Goal: Information Seeking & Learning: Learn about a topic

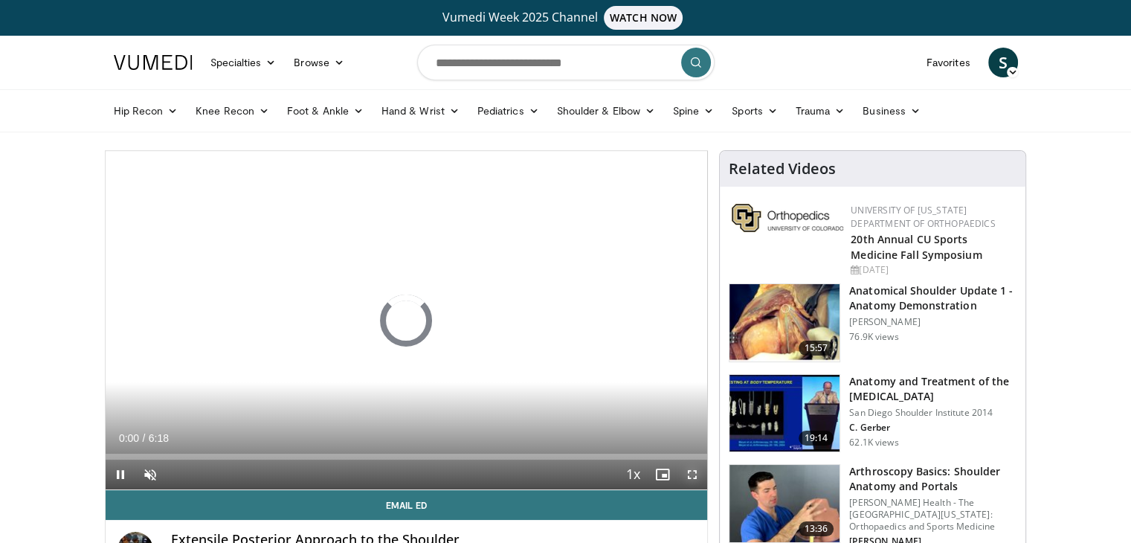
click at [691, 472] on span "Video Player" at bounding box center [693, 475] width 30 height 30
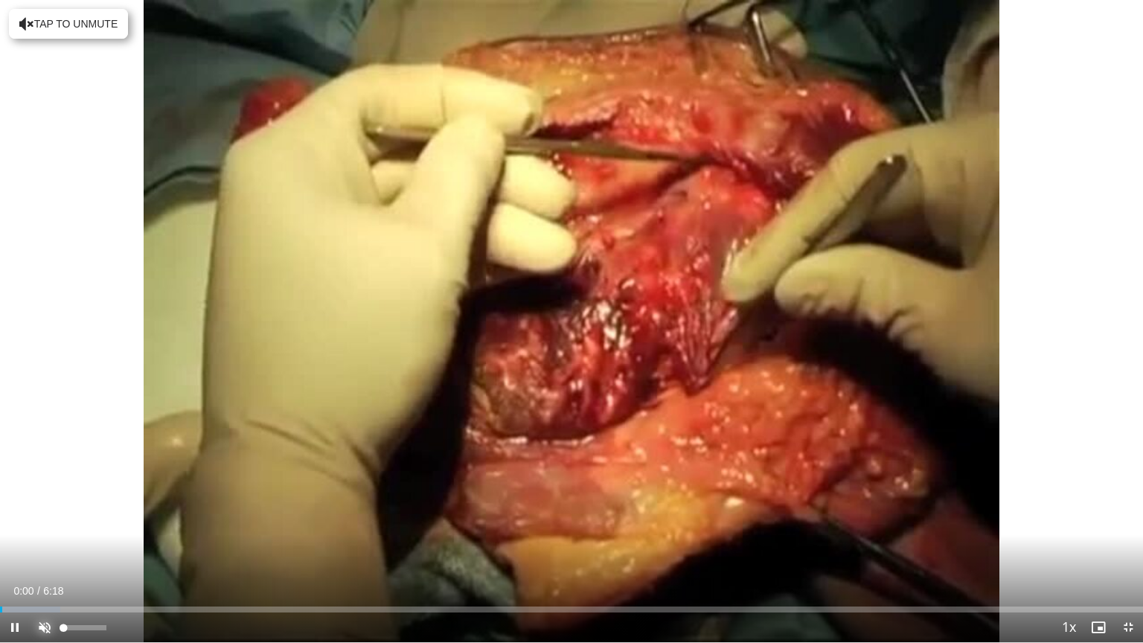
click at [48, 542] on span "Video Player" at bounding box center [45, 627] width 30 height 30
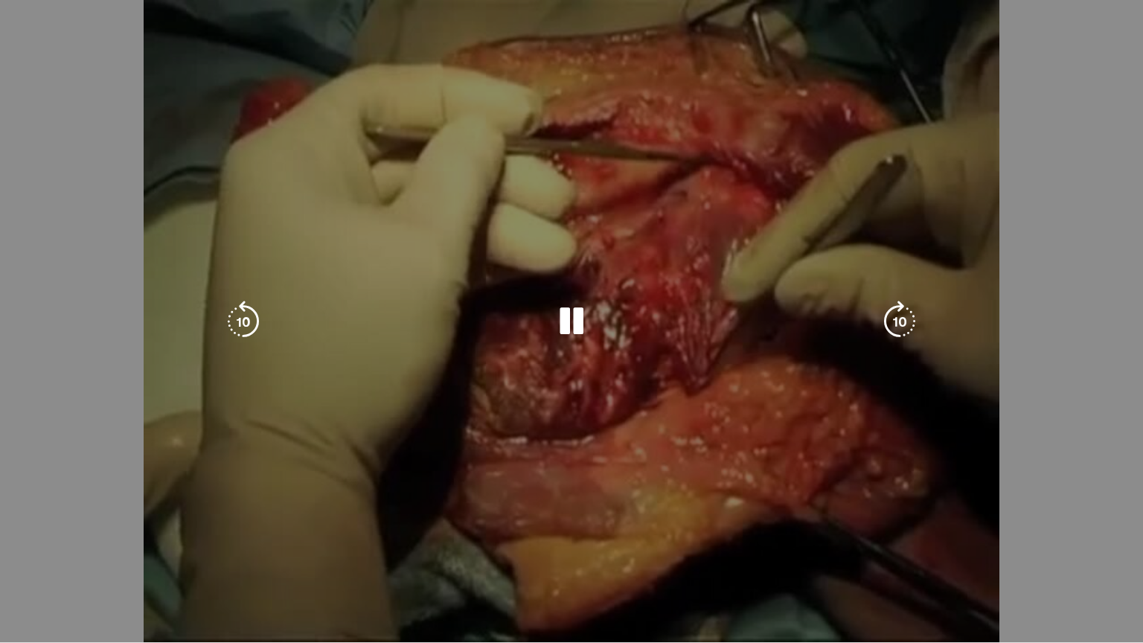
drag, startPoint x: 857, startPoint y: 452, endPoint x: 800, endPoint y: 327, distance: 137.8
click at [800, 327] on div "10 seconds Tap to unmute" at bounding box center [571, 321] width 1143 height 642
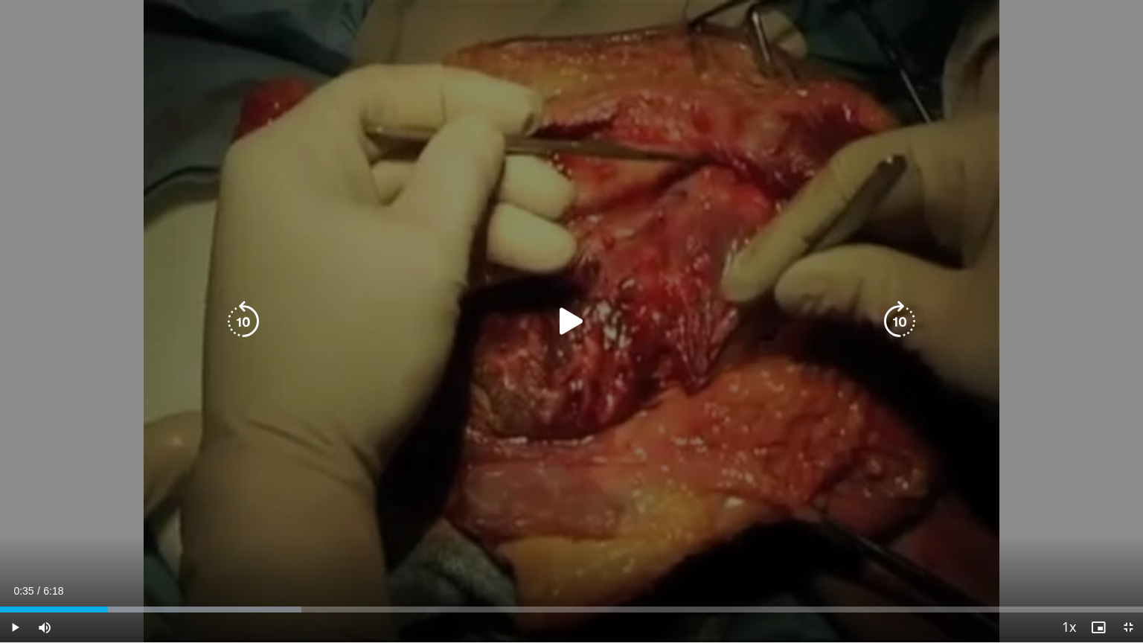
click at [780, 345] on div "10 seconds Tap to unmute" at bounding box center [571, 321] width 1143 height 642
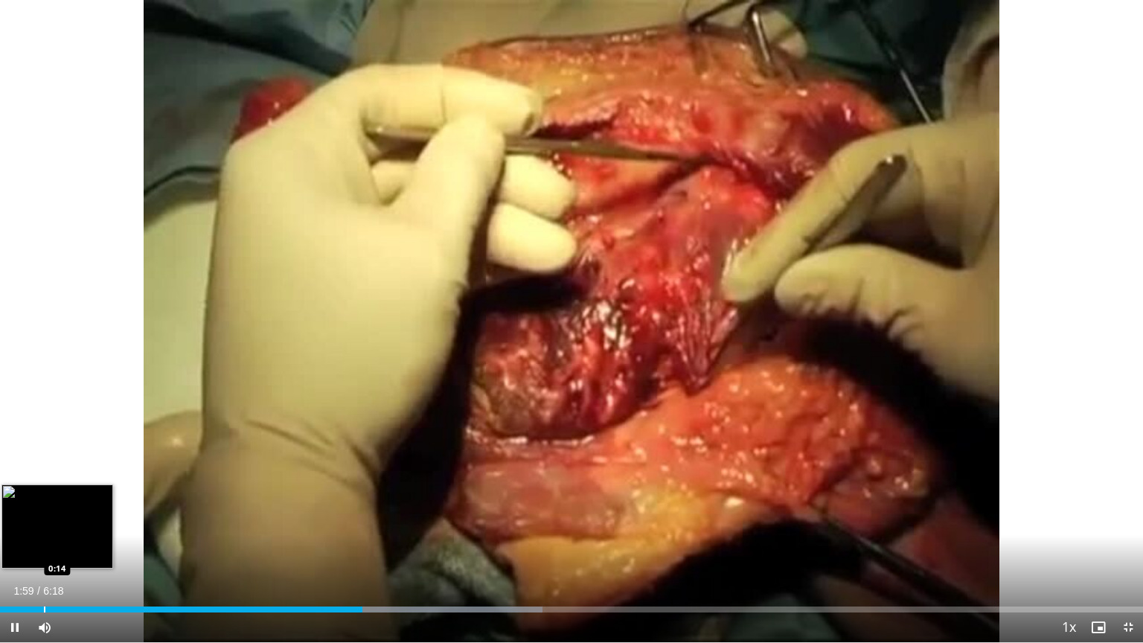
click at [44, 542] on div "Progress Bar" at bounding box center [44, 609] width 1 height 6
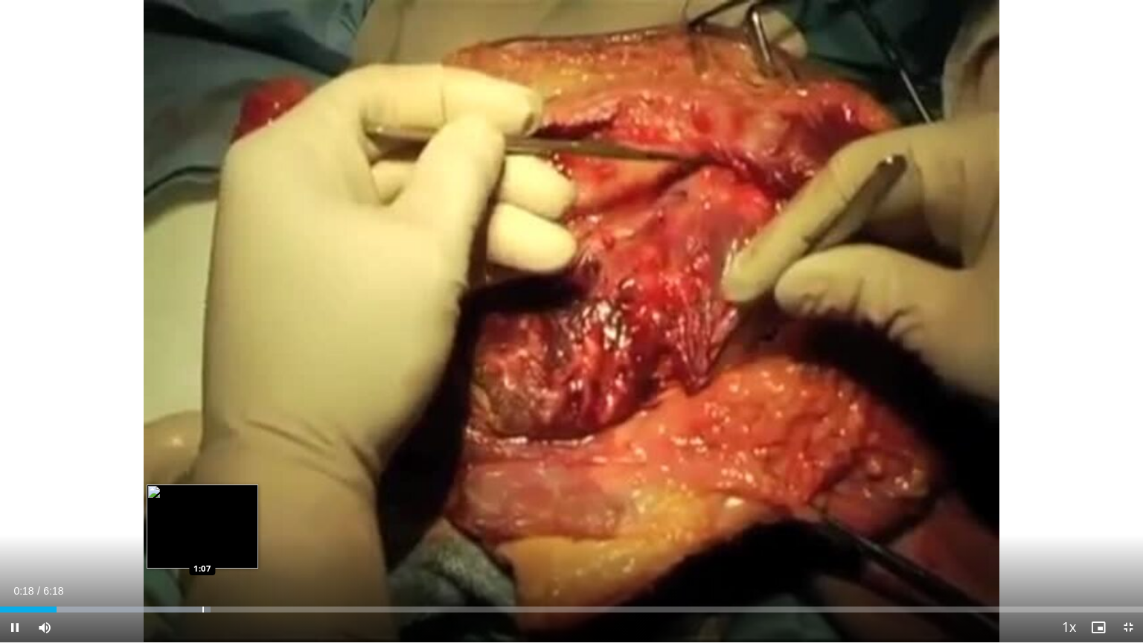
click at [202, 542] on div "Loaded : 18.44% 0:18 1:07" at bounding box center [571, 609] width 1143 height 6
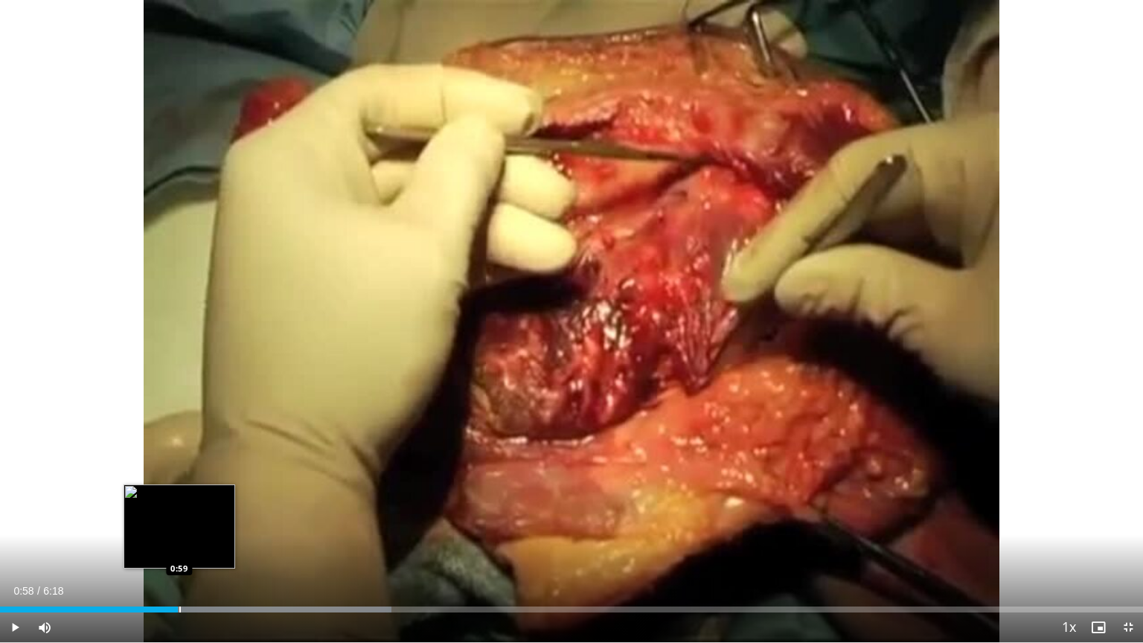
click at [178, 542] on div "Loaded : 34.27% 0:58 0:59" at bounding box center [571, 609] width 1143 height 6
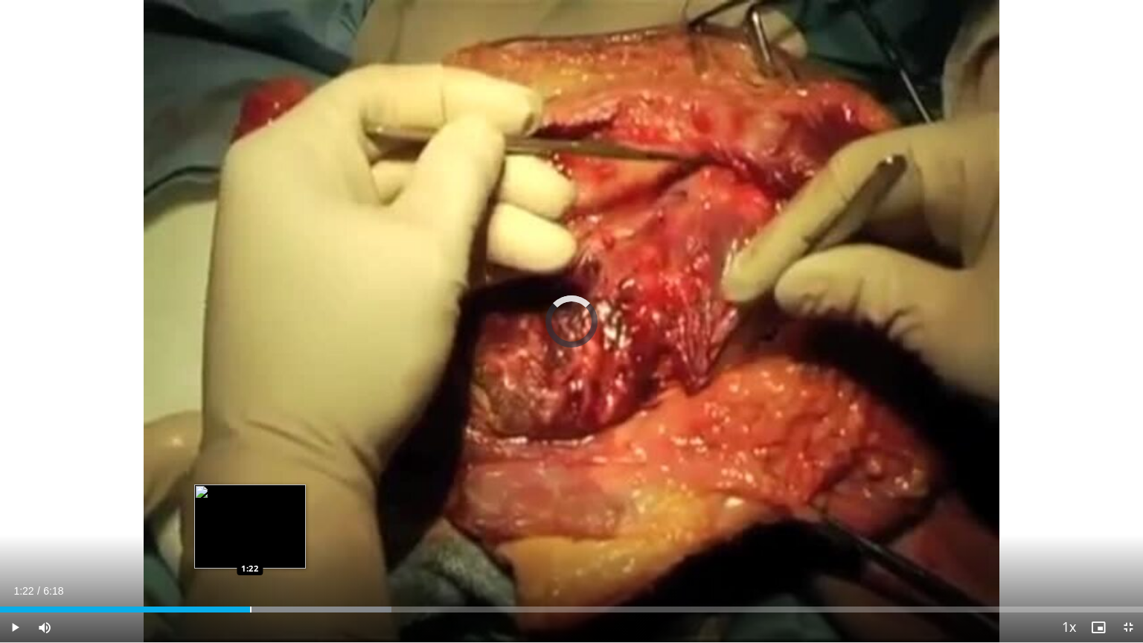
click at [250, 542] on div "Loaded : 34.27% 1:22 1:22" at bounding box center [571, 605] width 1143 height 14
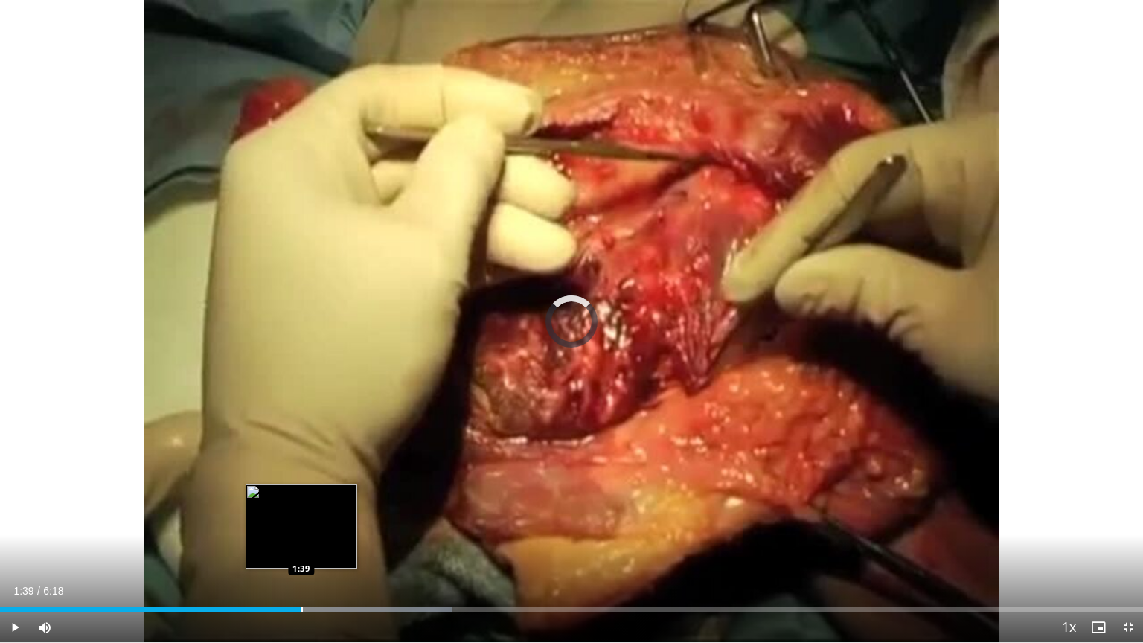
click at [301, 542] on div "Progress Bar" at bounding box center [306, 609] width 292 height 6
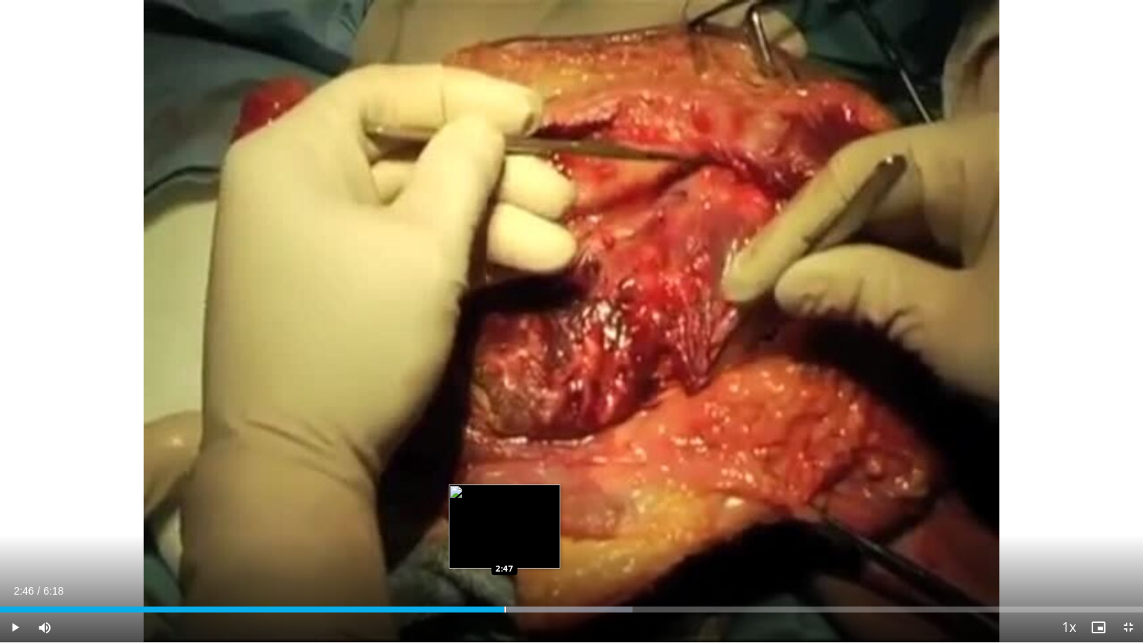
click at [503, 542] on div "Loaded : 55.37% 2:46 2:47" at bounding box center [571, 609] width 1143 height 6
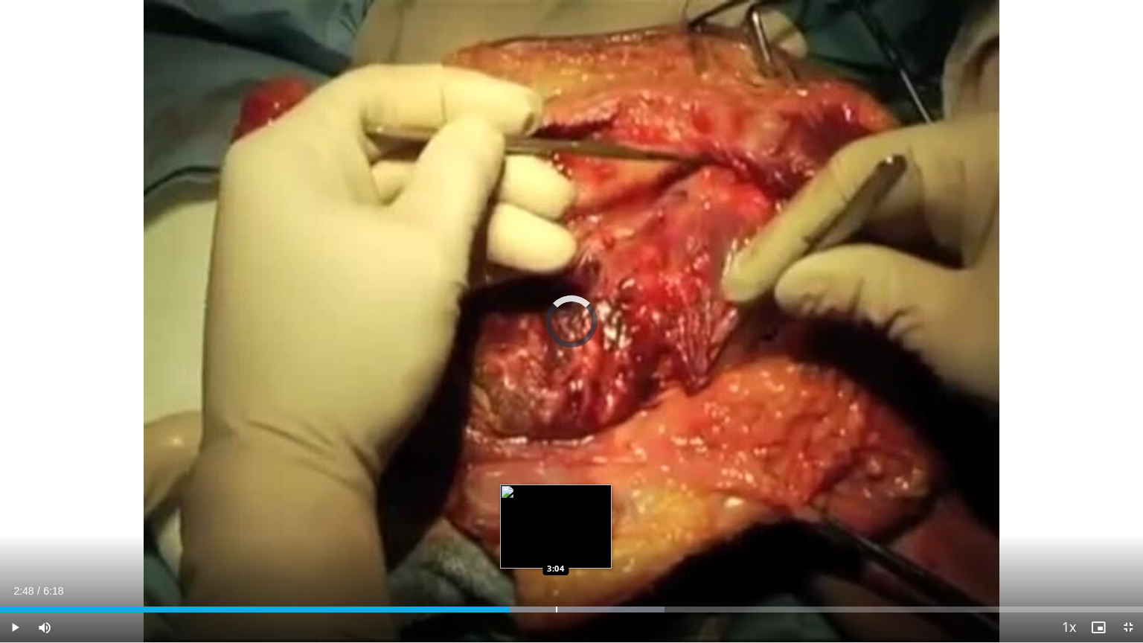
click at [556, 542] on div "Loaded : 58.17% 2:48 3:04" at bounding box center [571, 605] width 1143 height 14
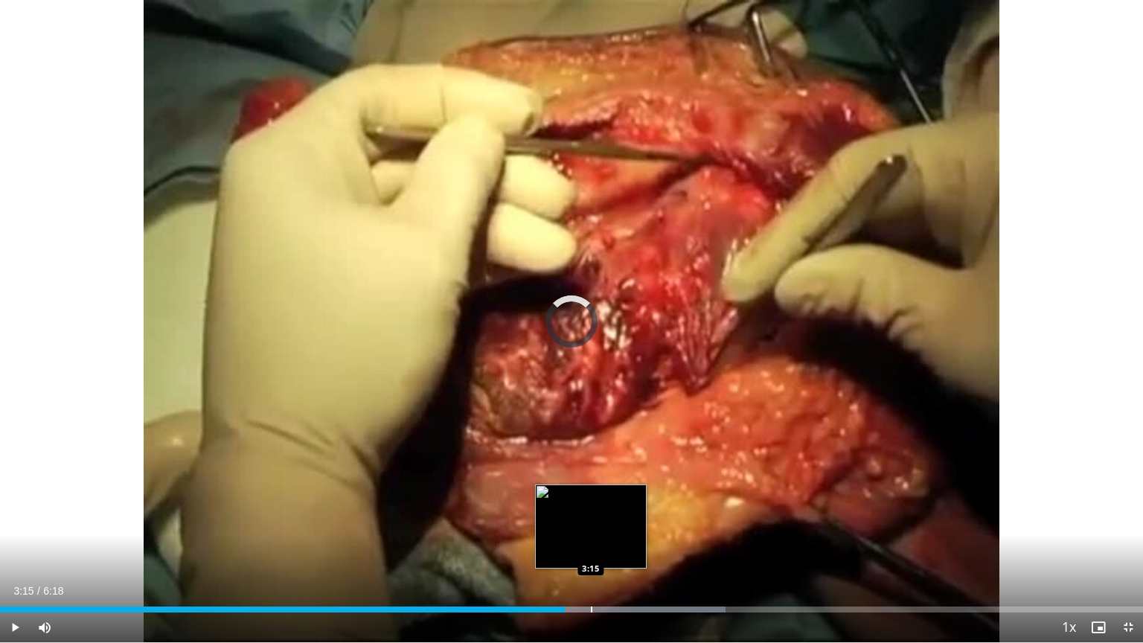
click at [591, 542] on div "Progress Bar" at bounding box center [591, 609] width 1 height 6
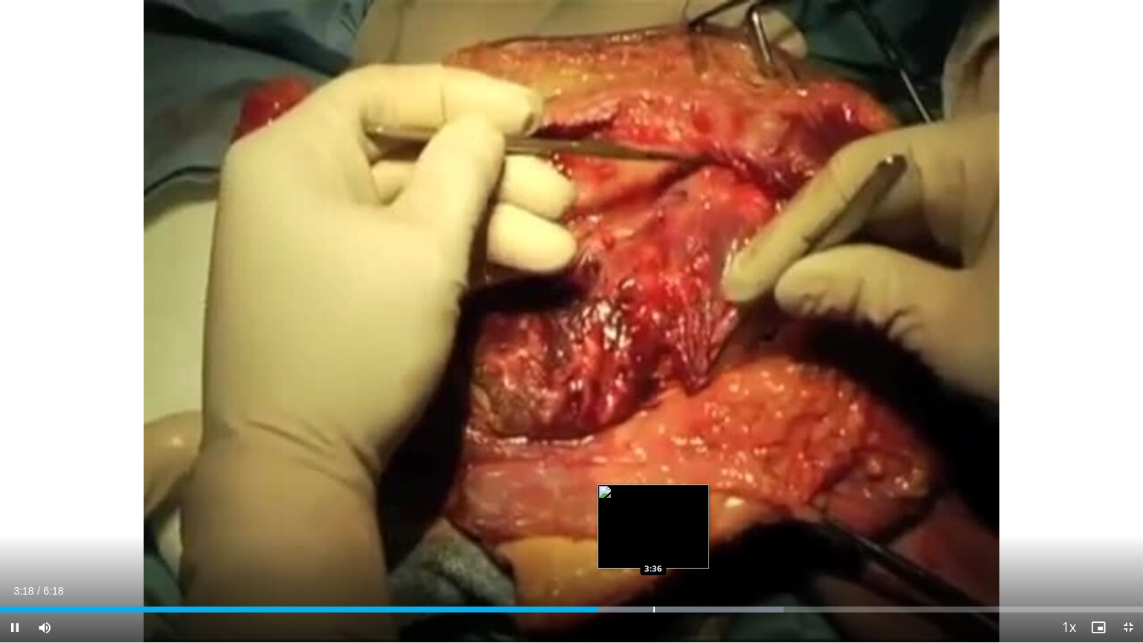
click at [655, 542] on div "Progress Bar" at bounding box center [642, 609] width 282 height 6
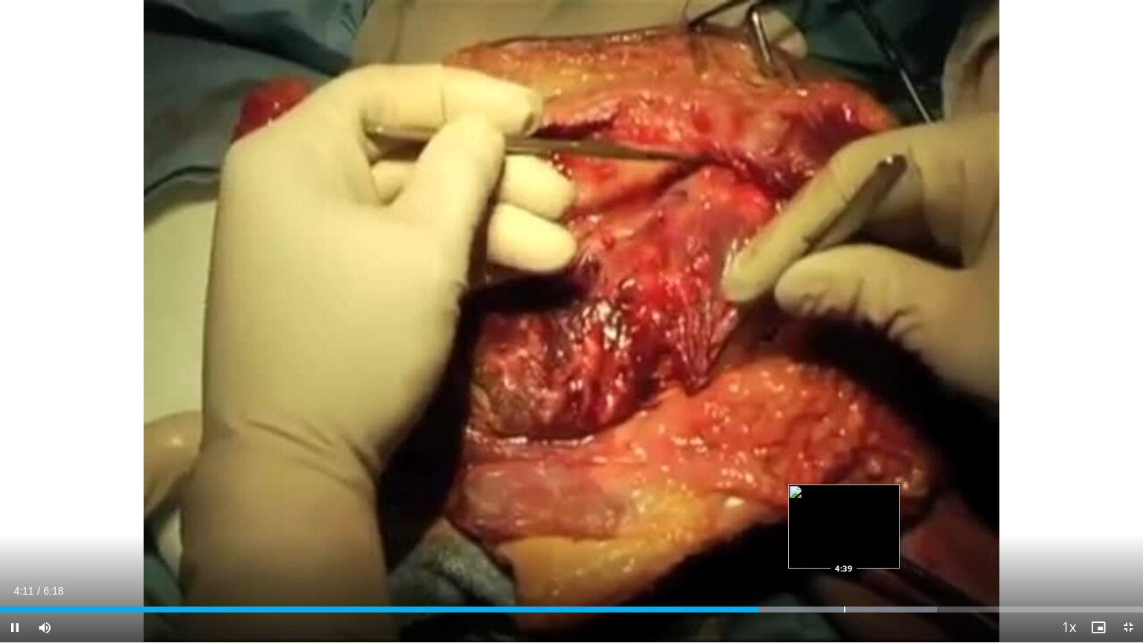
click at [844, 542] on div "Loaded : 81.97% 4:11 4:39" at bounding box center [571, 605] width 1143 height 14
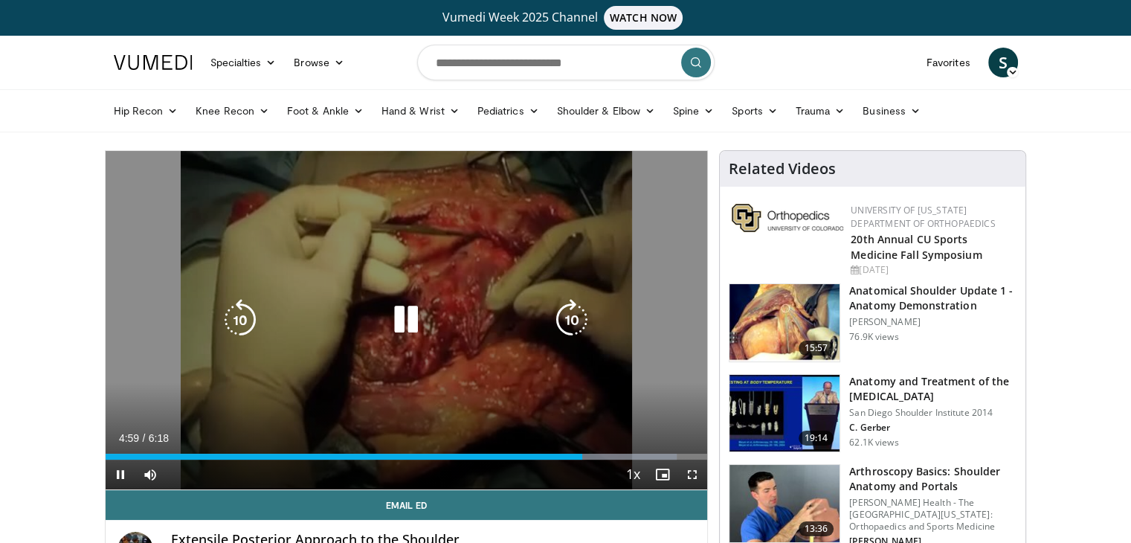
click at [404, 324] on icon "Video Player" at bounding box center [406, 320] width 42 height 42
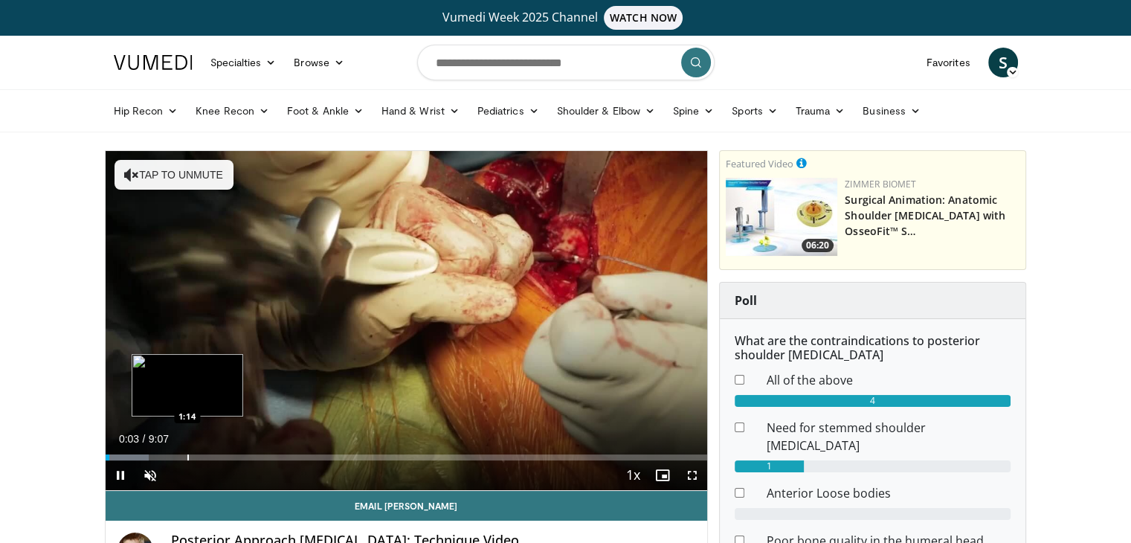
click at [187, 451] on div "Loaded : 7.23% 0:03 1:14" at bounding box center [407, 453] width 603 height 14
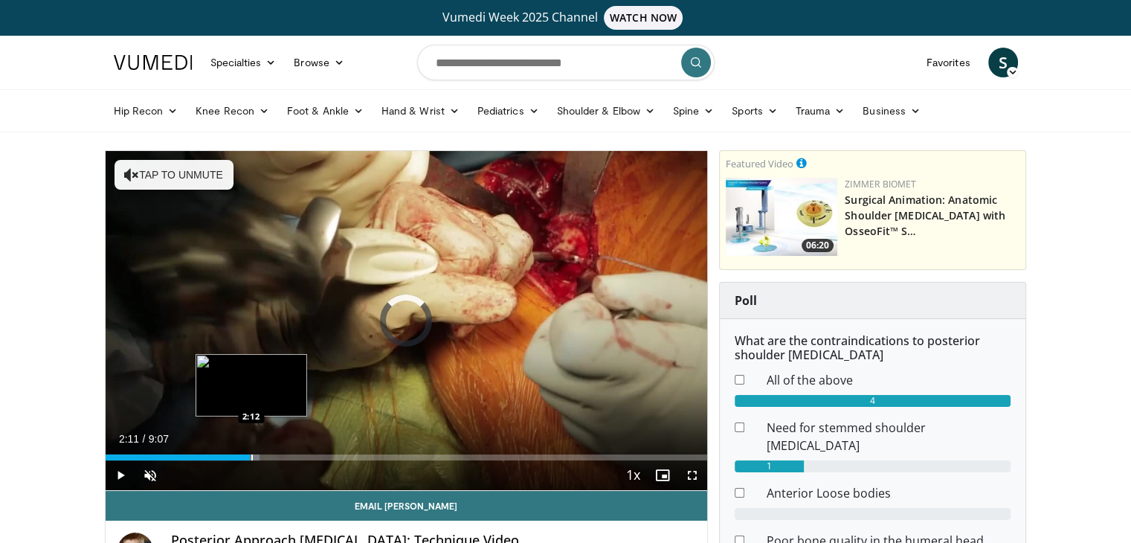
click at [250, 459] on div "Loaded : 25.58% 2:11 2:12" at bounding box center [407, 457] width 603 height 6
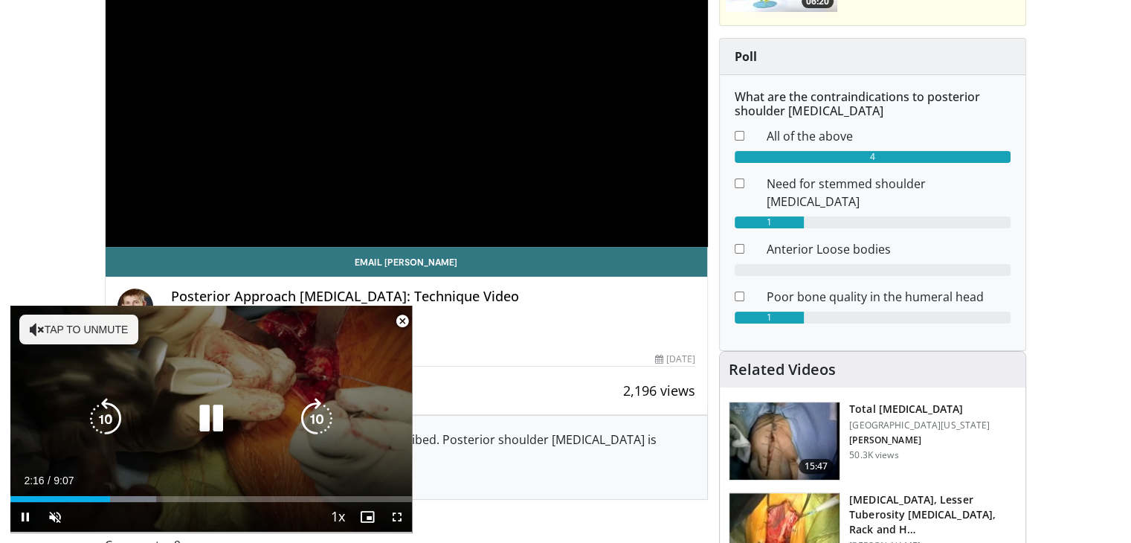
scroll to position [244, 0]
click at [42, 323] on icon "Video Player" at bounding box center [37, 329] width 15 height 15
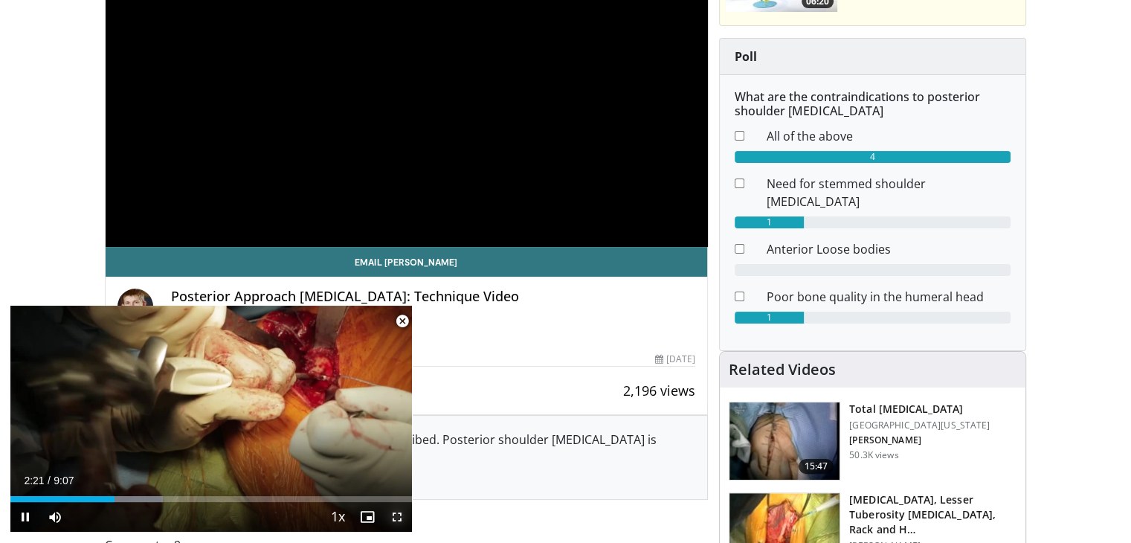
click at [401, 517] on span "Video Player" at bounding box center [397, 517] width 30 height 30
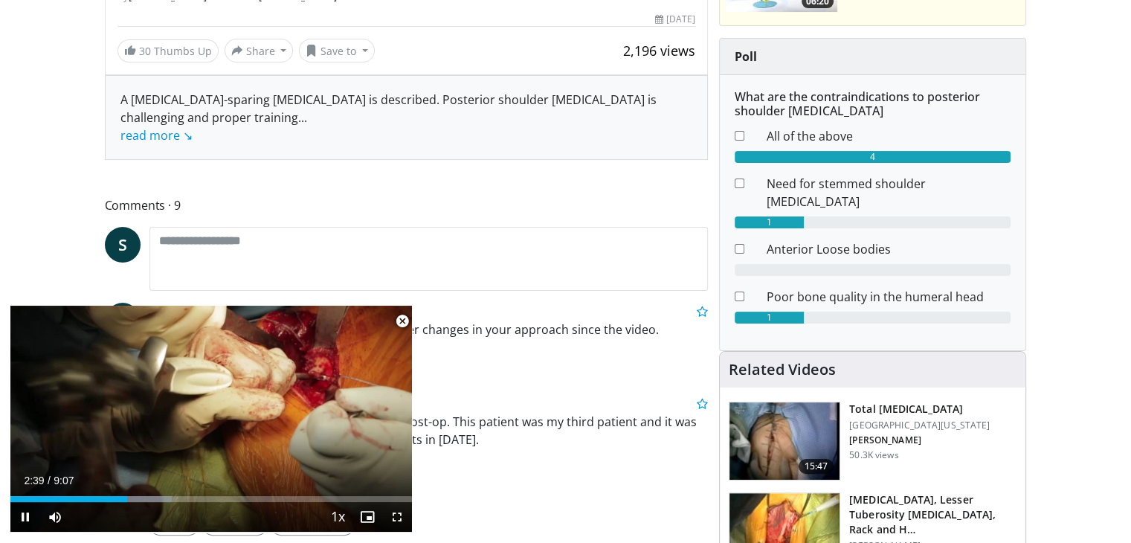
click at [408, 322] on span "Video Player" at bounding box center [403, 321] width 30 height 30
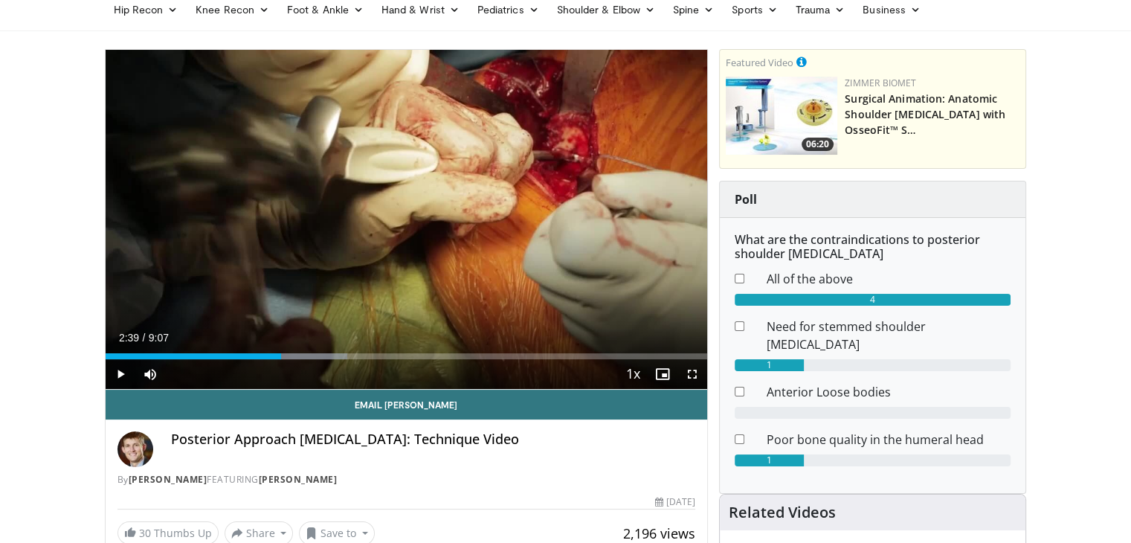
scroll to position [0, 0]
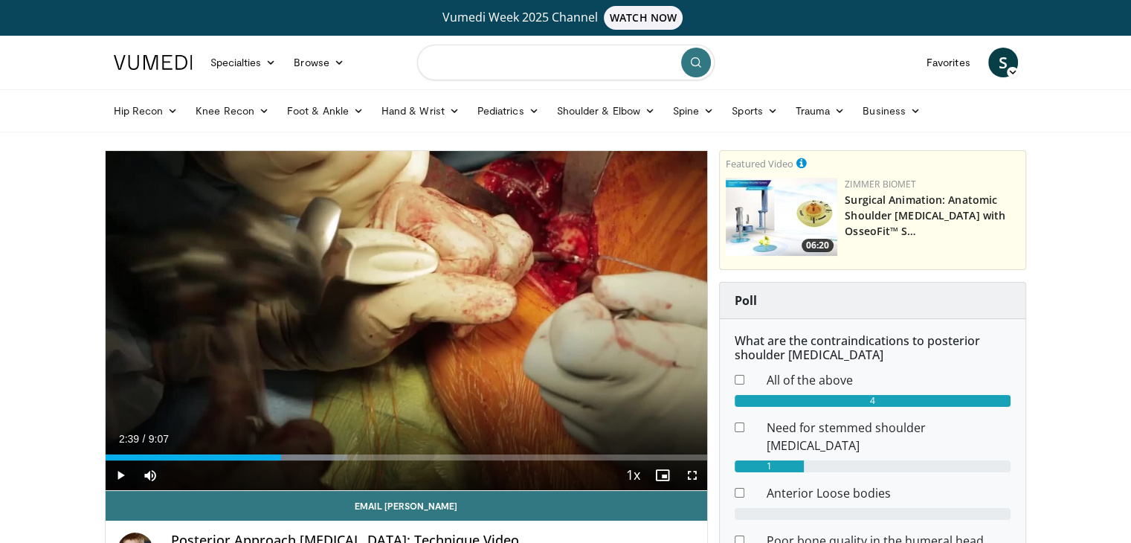
click at [463, 72] on input "Search topics, interventions" at bounding box center [566, 63] width 298 height 36
type input "**********"
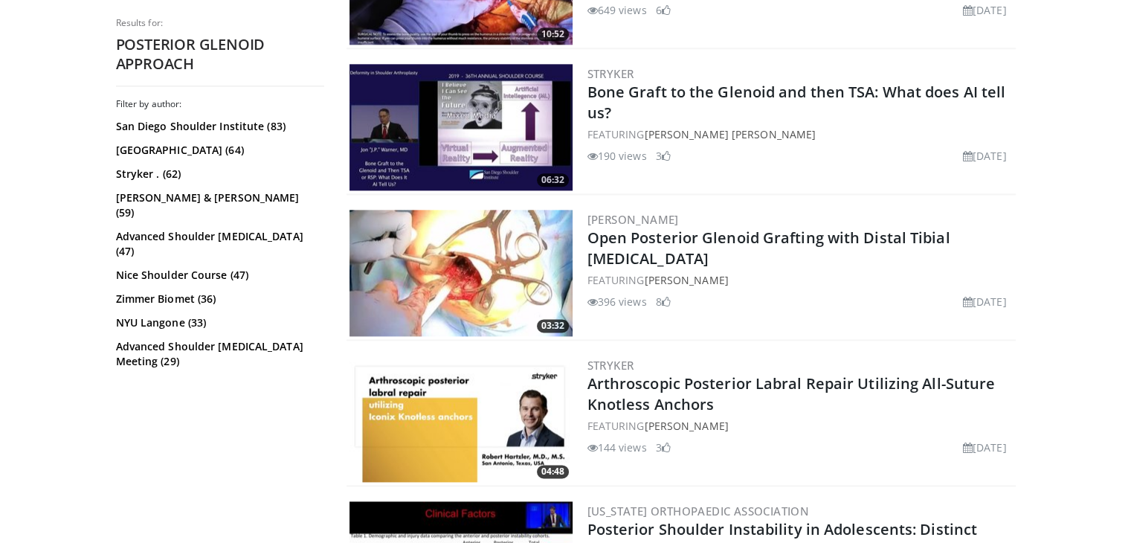
scroll to position [1892, 0]
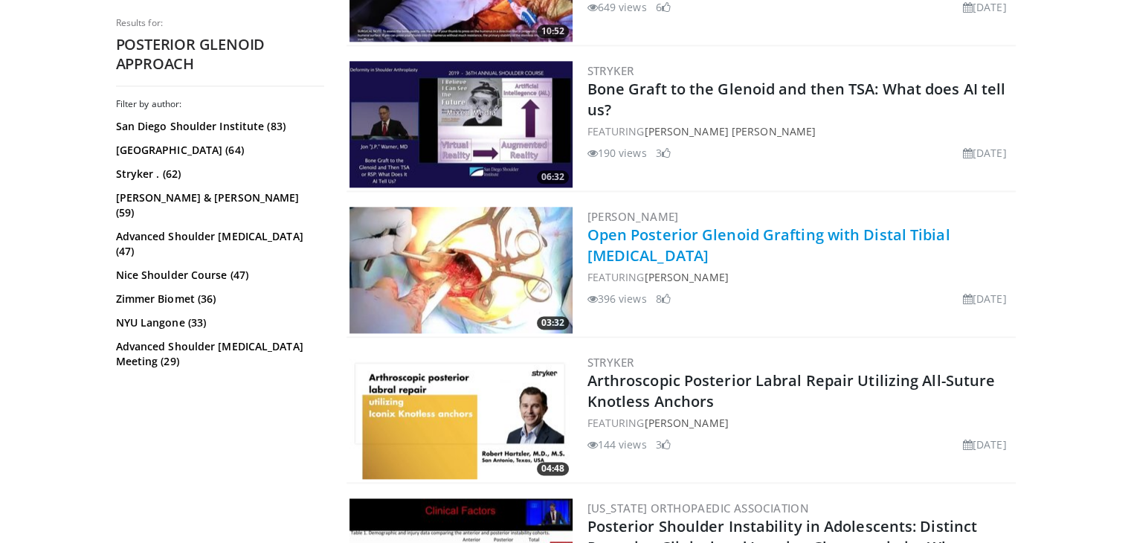
click at [652, 236] on link "Open Posterior Glenoid Grafting with Distal Tibial Allograft" at bounding box center [769, 245] width 363 height 41
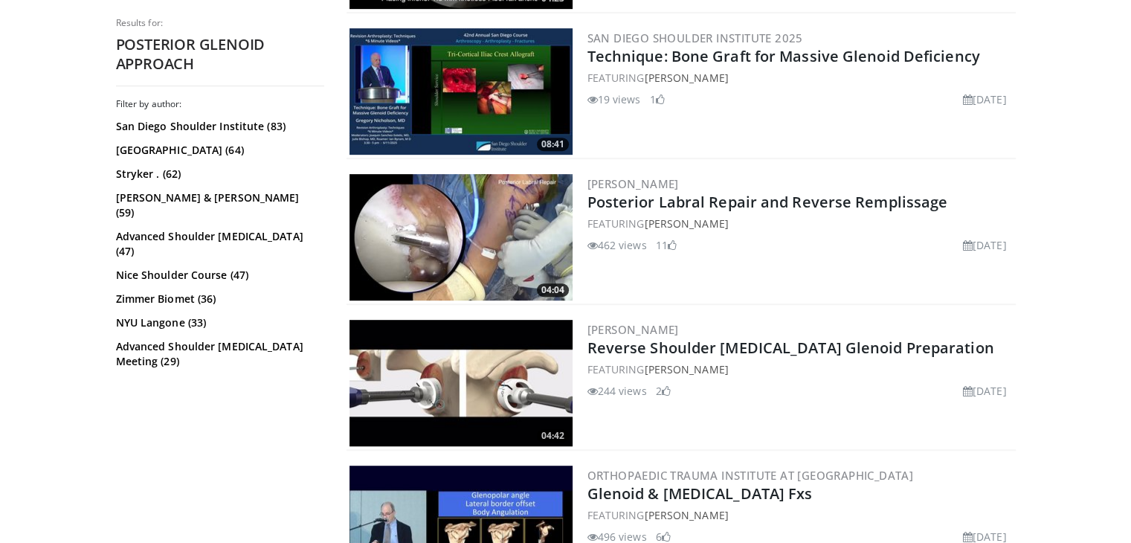
scroll to position [0, 0]
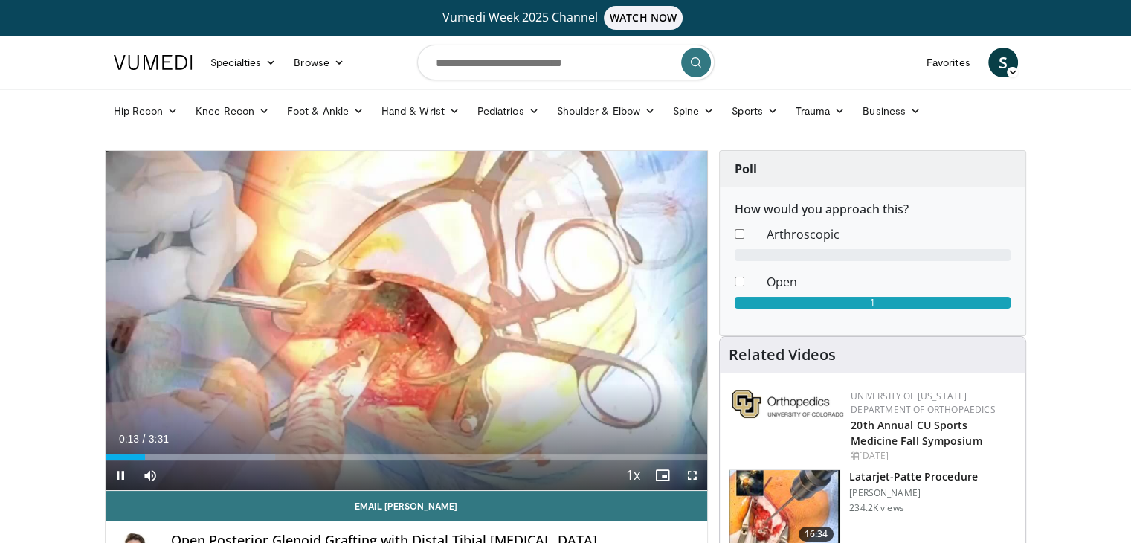
click at [699, 477] on span "Video Player" at bounding box center [693, 475] width 30 height 30
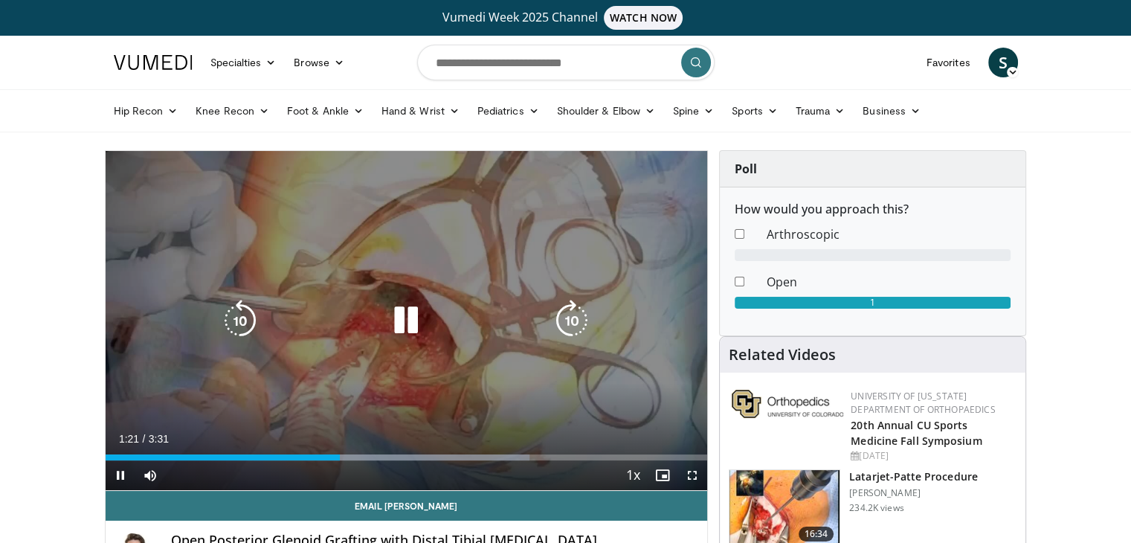
click at [403, 324] on icon "Video Player" at bounding box center [406, 321] width 42 height 42
